Goal: Browse casually: Explore the website without a specific task or goal

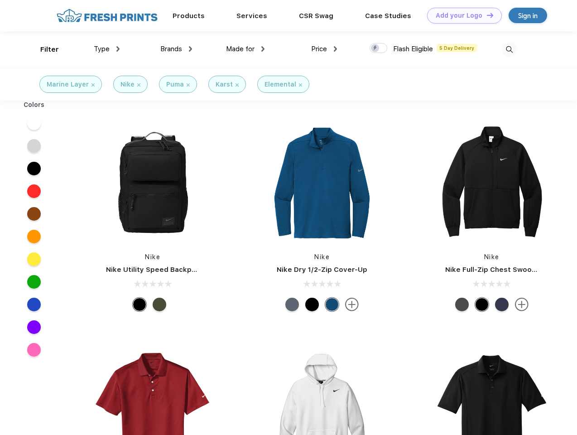
scroll to position [0, 0]
click at [461, 15] on link "Add your Logo Design Tool" at bounding box center [464, 16] width 75 height 16
click at [0, 0] on div "Design Tool" at bounding box center [0, 0] width 0 height 0
click at [486, 15] on link "Add your Logo Design Tool" at bounding box center [464, 16] width 75 height 16
click at [44, 49] on div "Filter" at bounding box center [49, 49] width 19 height 10
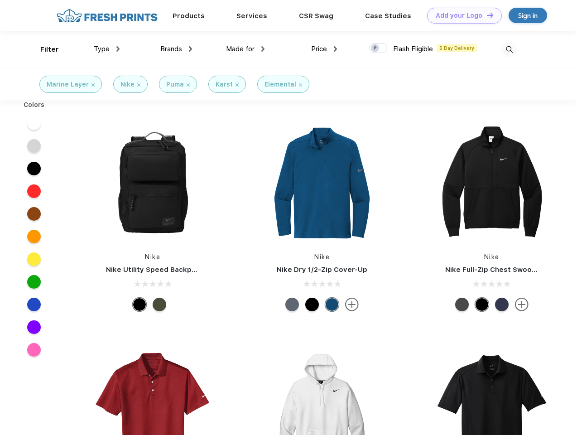
click at [107, 49] on span "Type" at bounding box center [102, 49] width 16 height 8
click at [176, 49] on span "Brands" at bounding box center [171, 49] width 22 height 8
click at [246, 49] on span "Made for" at bounding box center [240, 49] width 29 height 8
click at [324, 49] on span "Price" at bounding box center [319, 49] width 16 height 8
click at [379, 48] on div at bounding box center [379, 48] width 18 height 10
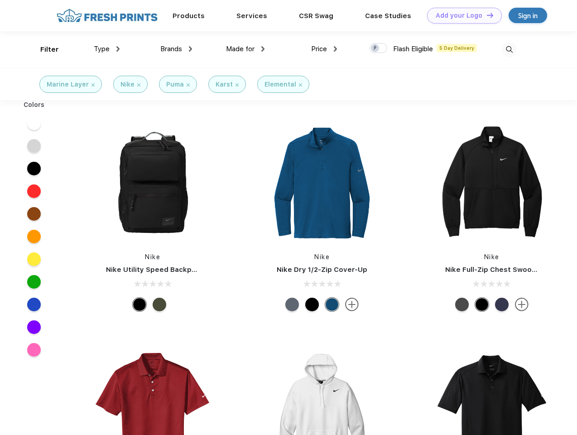
click at [376, 48] on input "checkbox" at bounding box center [373, 46] width 6 height 6
click at [509, 49] on img at bounding box center [509, 49] width 15 height 15
